Goal: Task Accomplishment & Management: Use online tool/utility

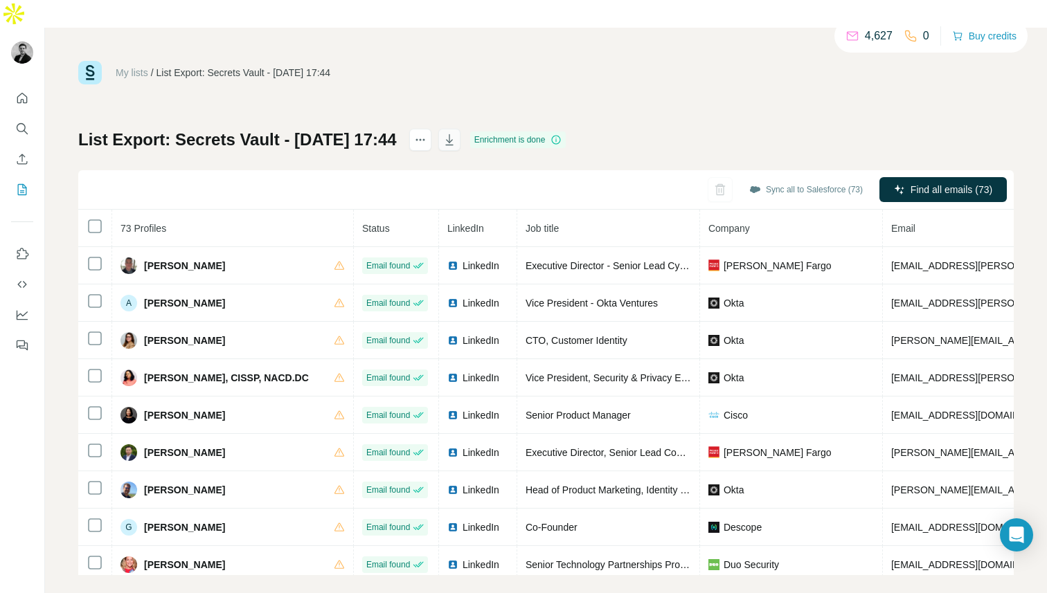
click at [453, 134] on icon "button" at bounding box center [449, 139] width 8 height 11
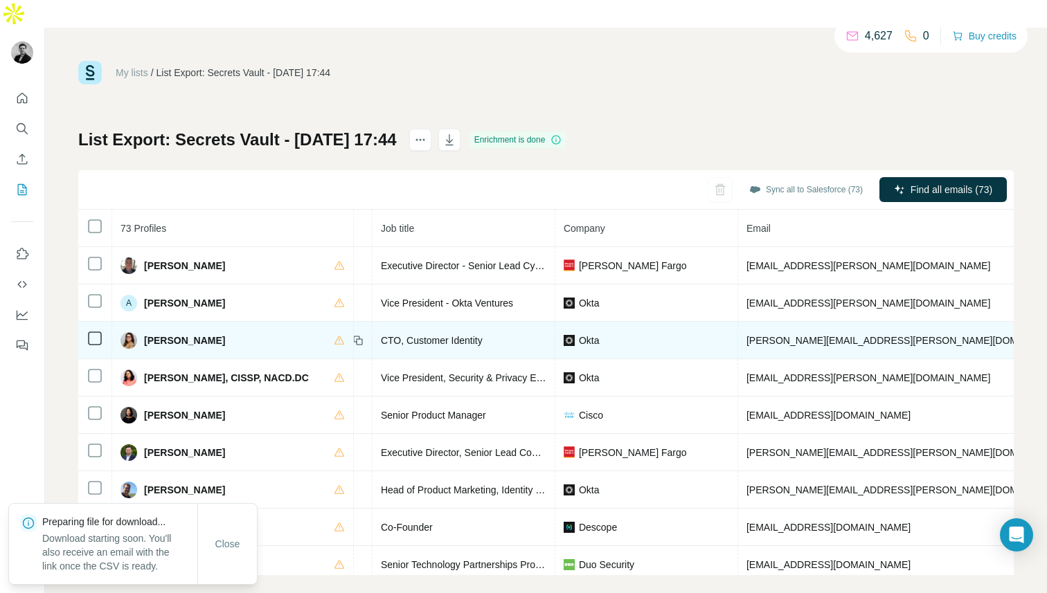
scroll to position [0, 332]
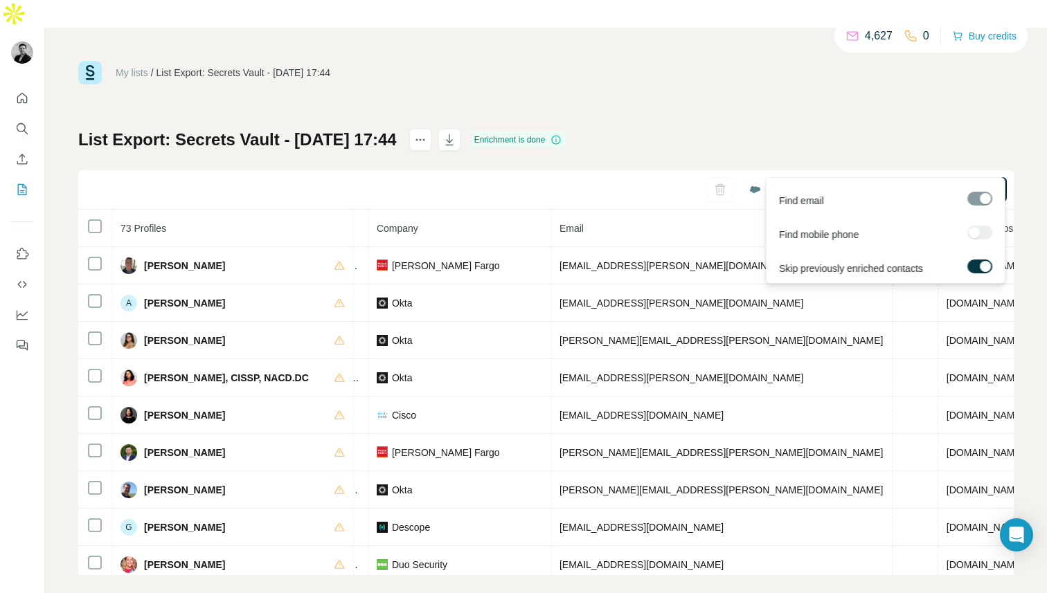
click at [940, 183] on span "Find all emails (73)" at bounding box center [951, 190] width 82 height 14
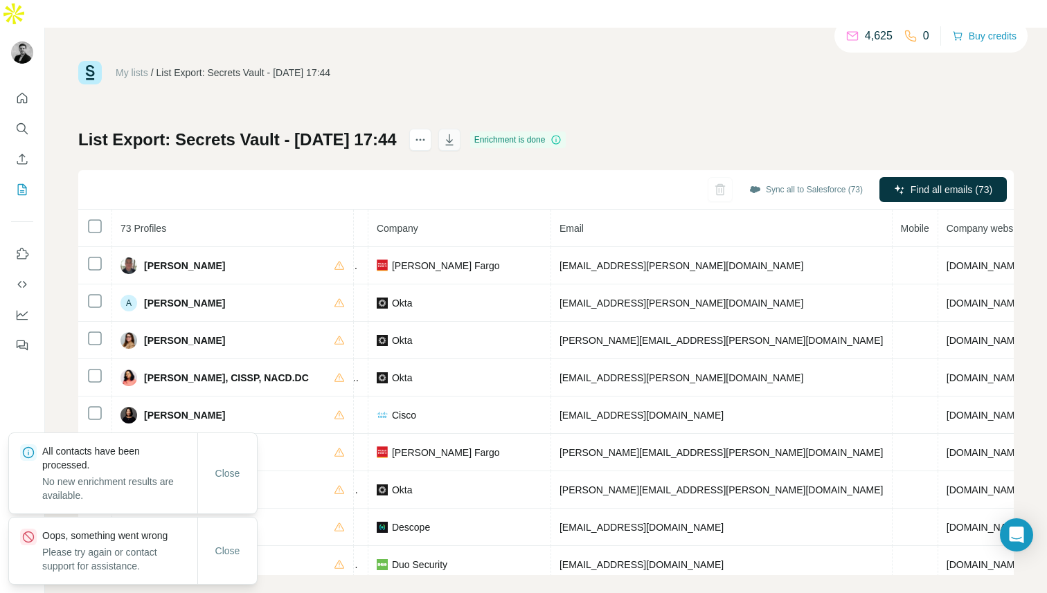
click at [460, 129] on button "button" at bounding box center [449, 140] width 22 height 22
